Goal: Task Accomplishment & Management: Manage account settings

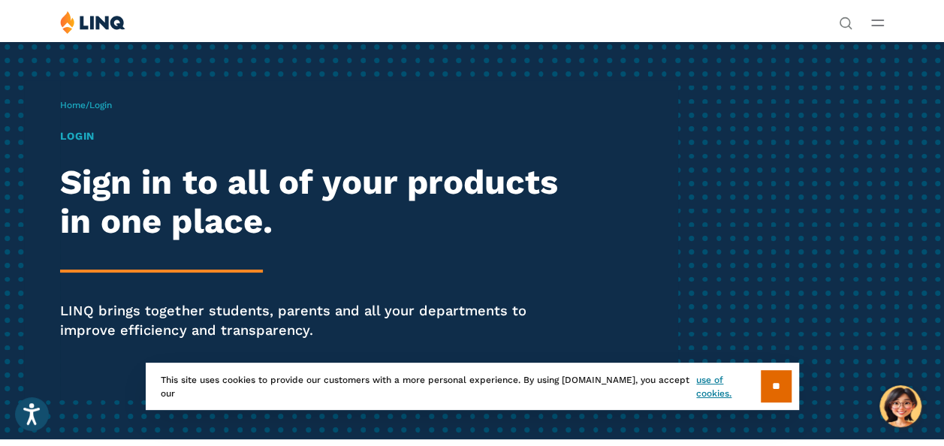
click at [84, 144] on h1 "Login" at bounding box center [319, 136] width 519 height 16
drag, startPoint x: 101, startPoint y: 231, endPoint x: 159, endPoint y: 236, distance: 58.8
click at [101, 144] on h1 "Login" at bounding box center [319, 136] width 519 height 16
click at [706, 270] on link "Login" at bounding box center [732, 277] width 52 height 14
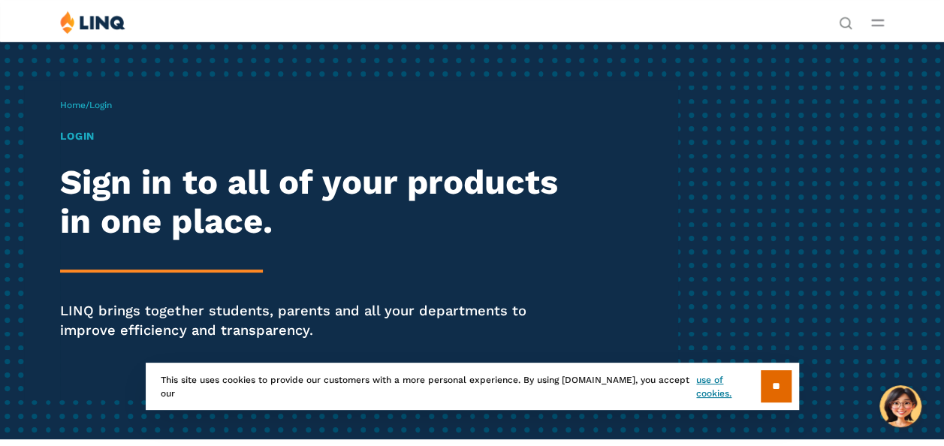
click at [438, 222] on div "Home / Login Login Sign in to all of your products in one place. LINQ brings to…" at bounding box center [368, 240] width 617 height 320
click at [771, 393] on input "**" at bounding box center [776, 386] width 31 height 32
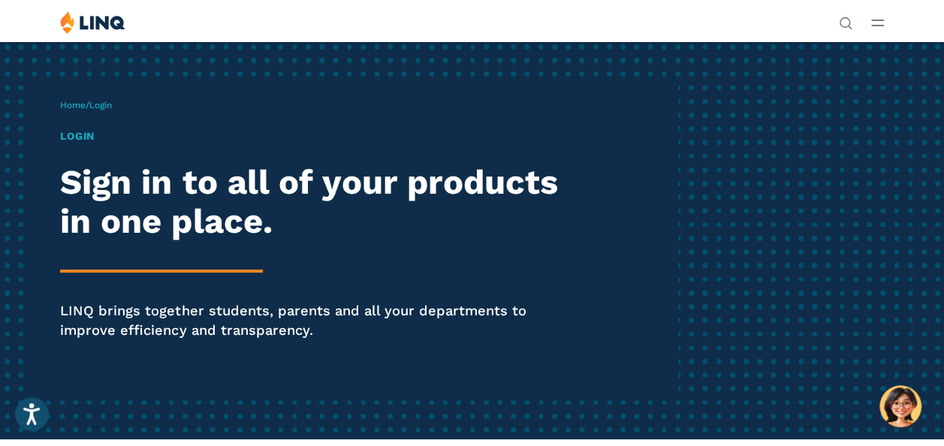
click at [706, 270] on link "Login" at bounding box center [732, 277] width 52 height 14
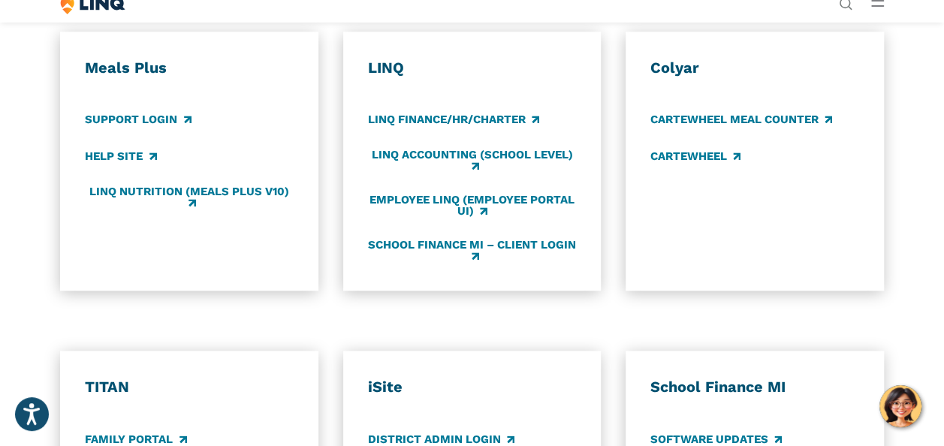
scroll to position [751, 0]
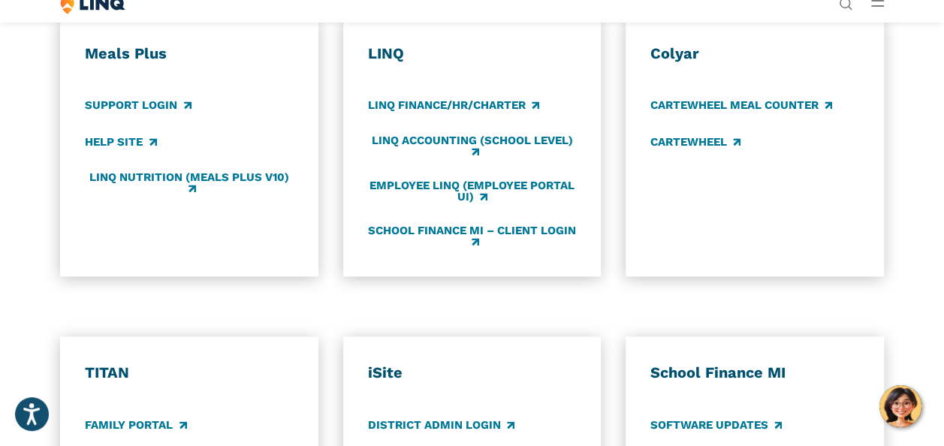
click at [611, 20] on div "Solutions Nutrition Overview NEW School Nutrition Suite School Nutrition State …" at bounding box center [472, 5] width 944 height 29
drag, startPoint x: 700, startPoint y: 48, endPoint x: 707, endPoint y: 32, distance: 18.1
click at [704, 20] on div "Solutions Nutrition Overview NEW School Nutrition Suite School Nutrition State …" at bounding box center [472, 5] width 944 height 29
